Goal: Task Accomplishment & Management: Manage account settings

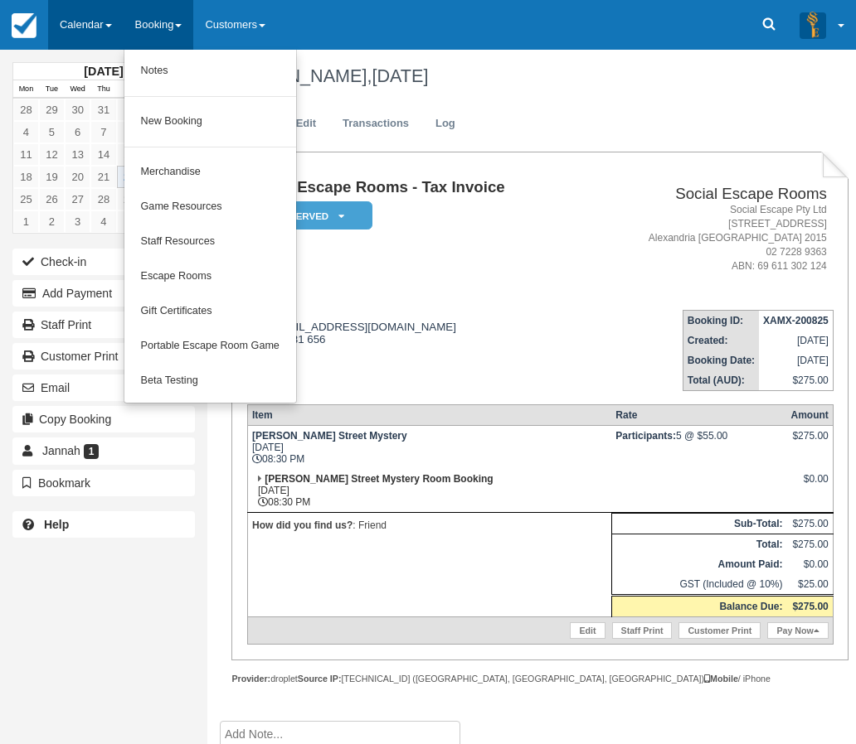
click at [97, 25] on link "Calendar" at bounding box center [85, 25] width 75 height 50
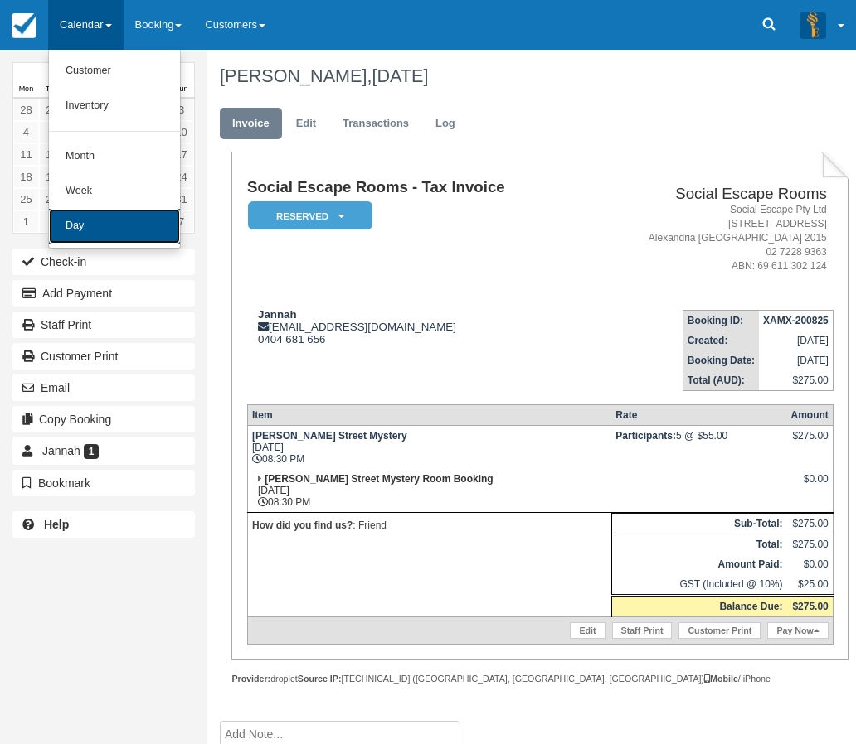
click at [90, 218] on link "Day" at bounding box center [114, 226] width 131 height 35
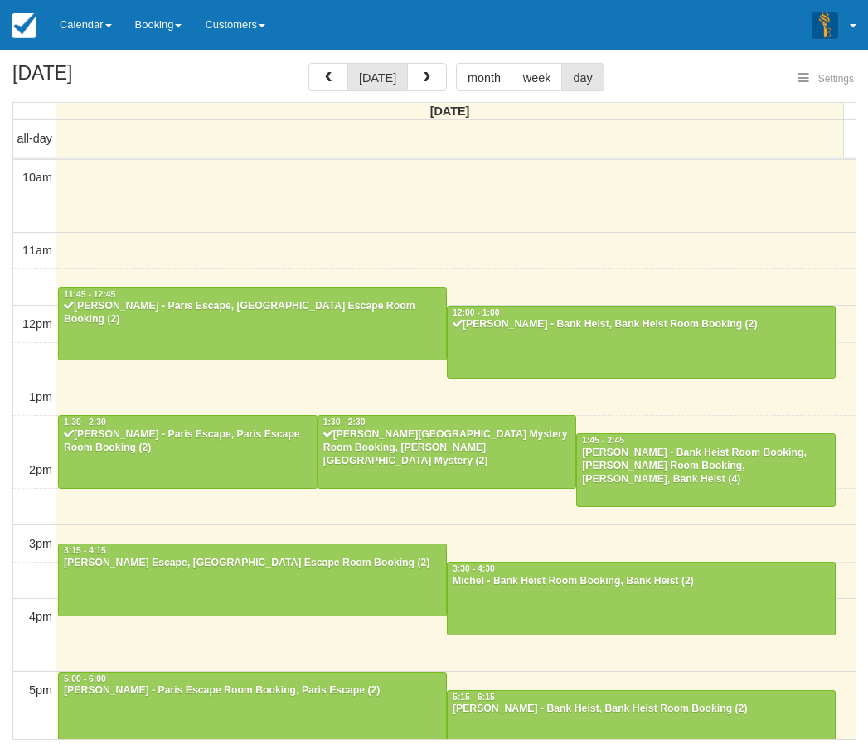
select select
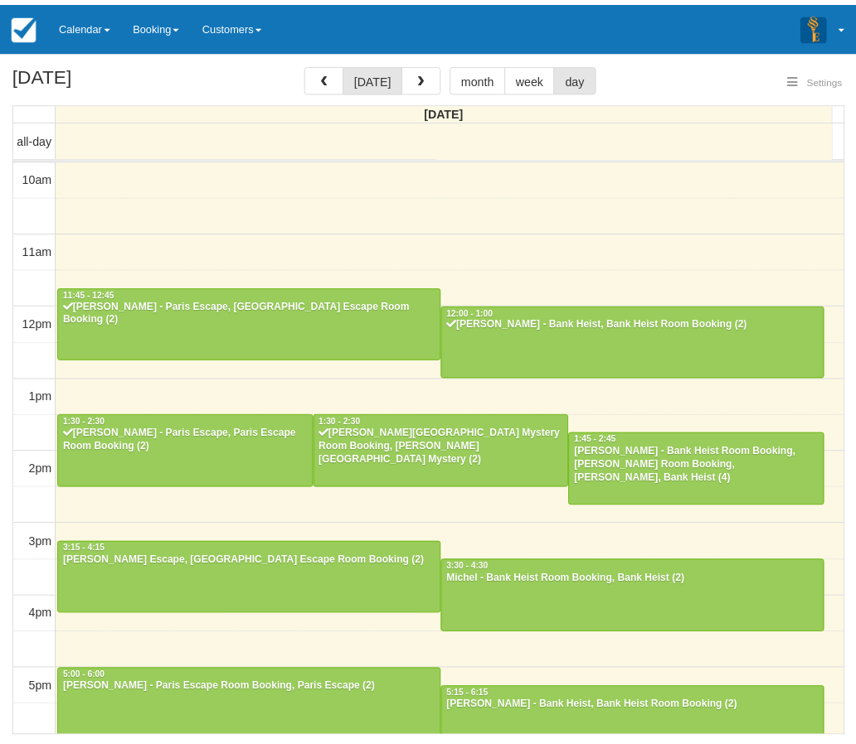
scroll to position [221, 0]
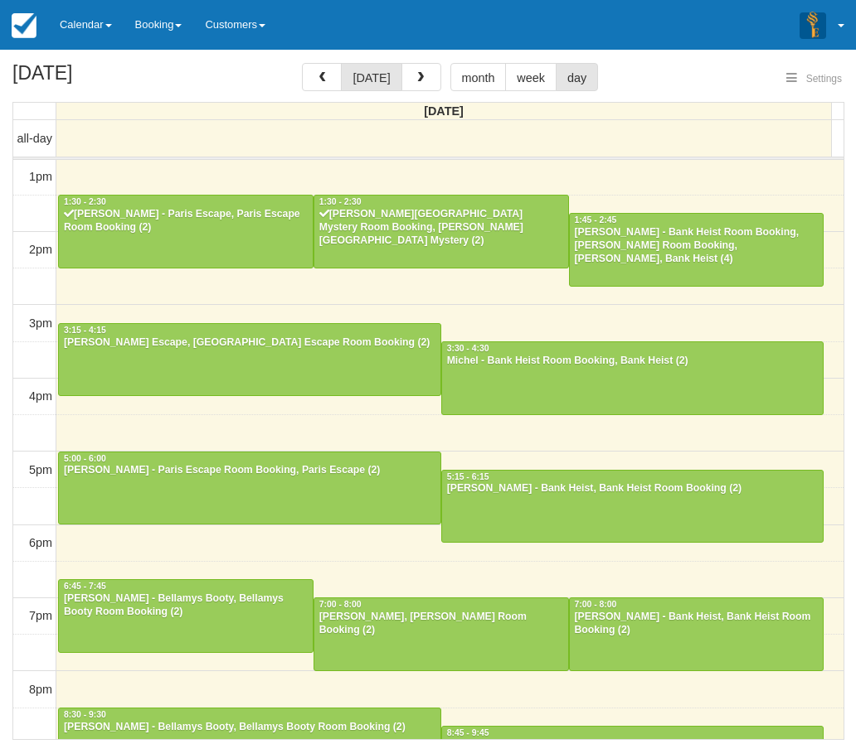
select select
